Goal: Check status

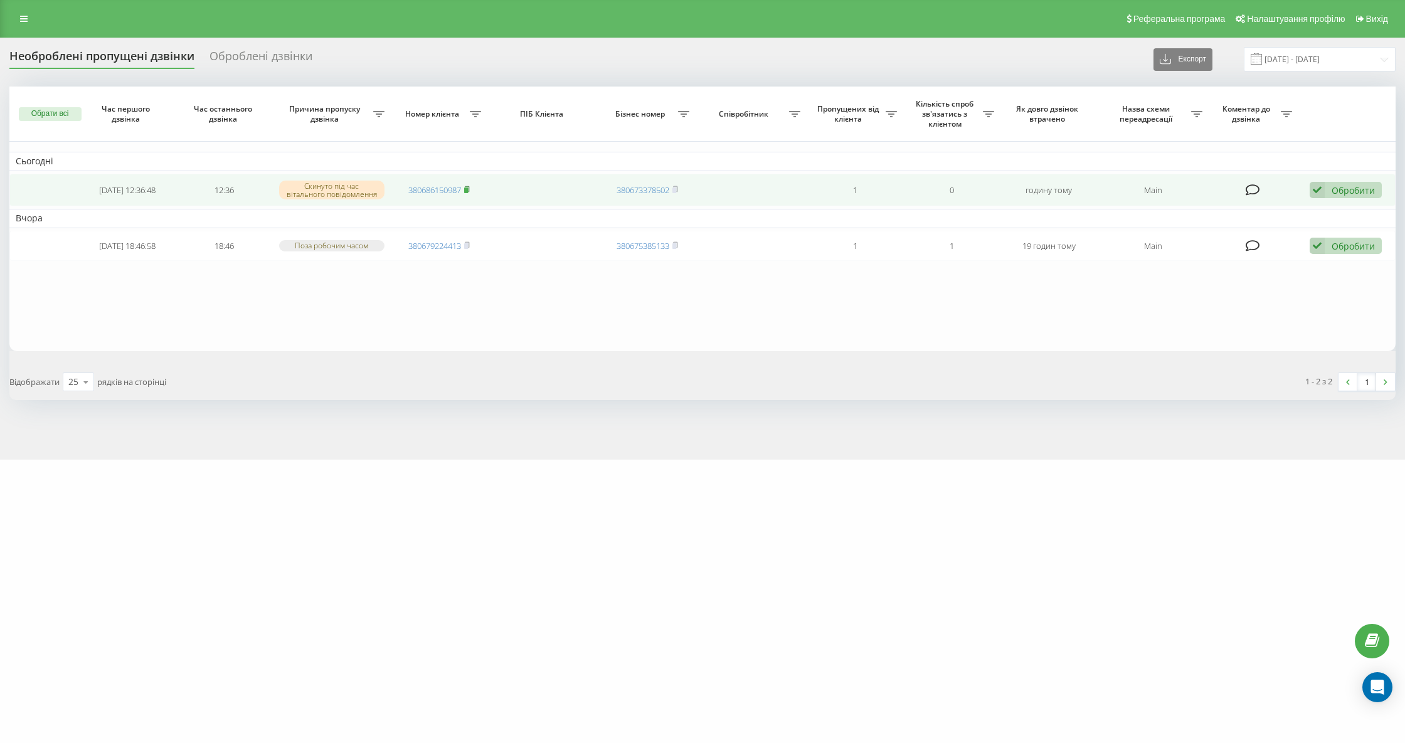
click at [468, 189] on rect at bounding box center [466, 191] width 4 height 6
click at [470, 189] on icon at bounding box center [467, 189] width 4 height 6
click at [469, 191] on span at bounding box center [467, 189] width 6 height 11
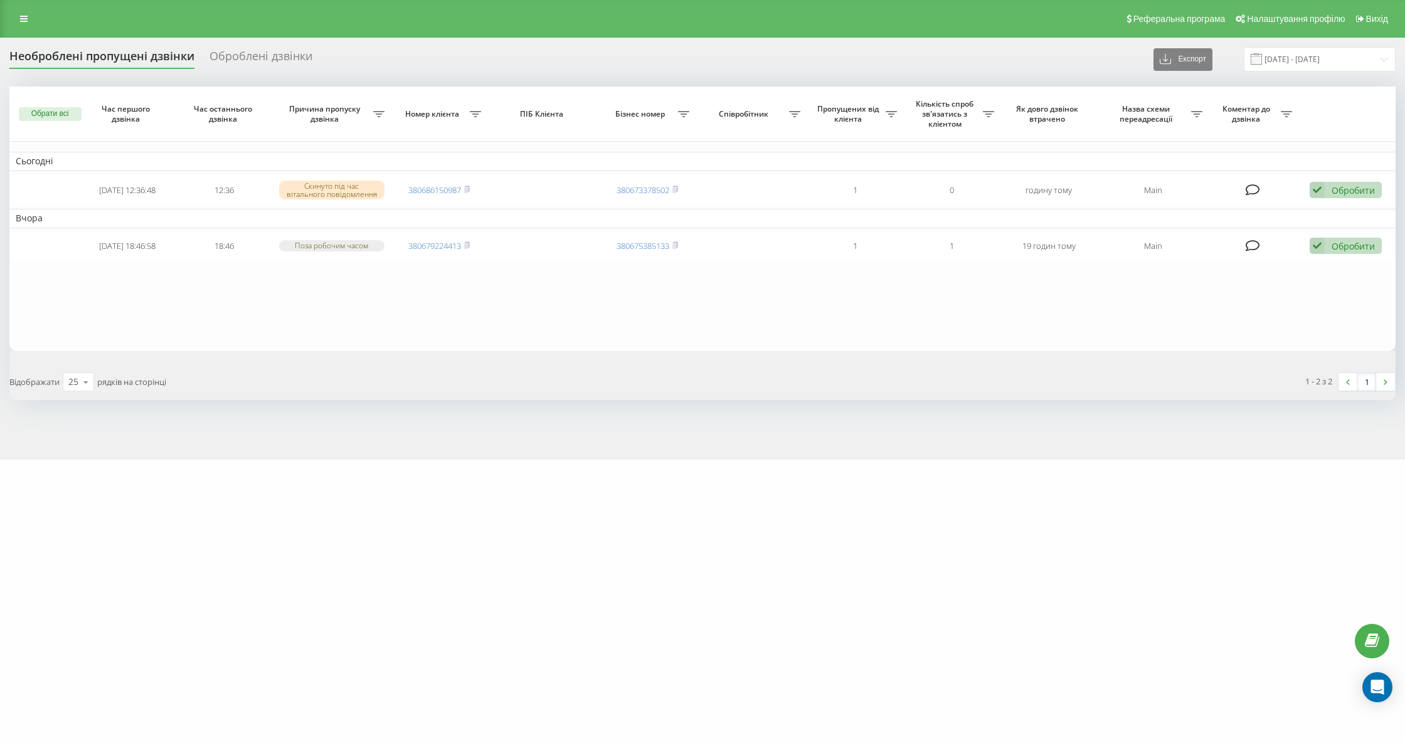
click at [70, 51] on div "Необроблені пропущені дзвінки" at bounding box center [101, 59] width 185 height 19
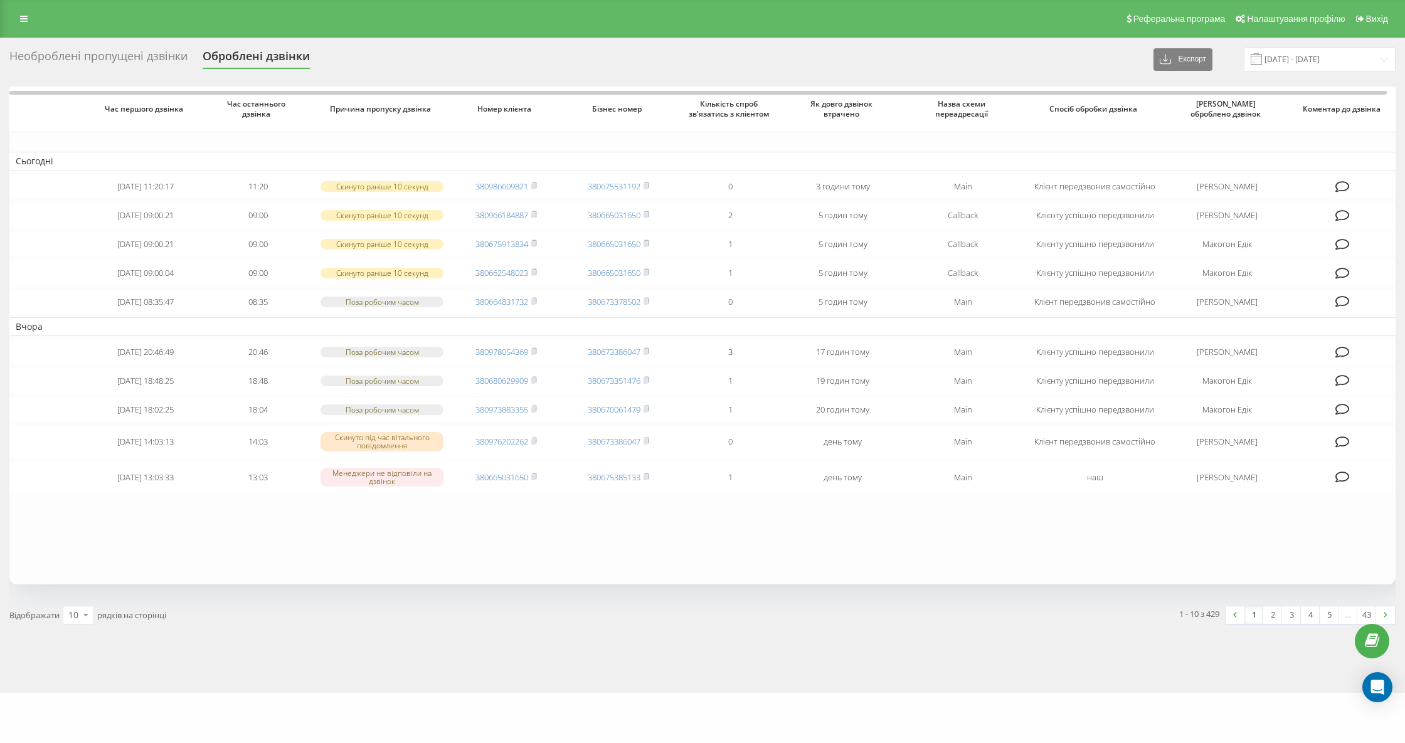
click at [127, 63] on div "Необроблені пропущені дзвінки" at bounding box center [98, 59] width 178 height 19
